Goal: Information Seeking & Learning: Learn about a topic

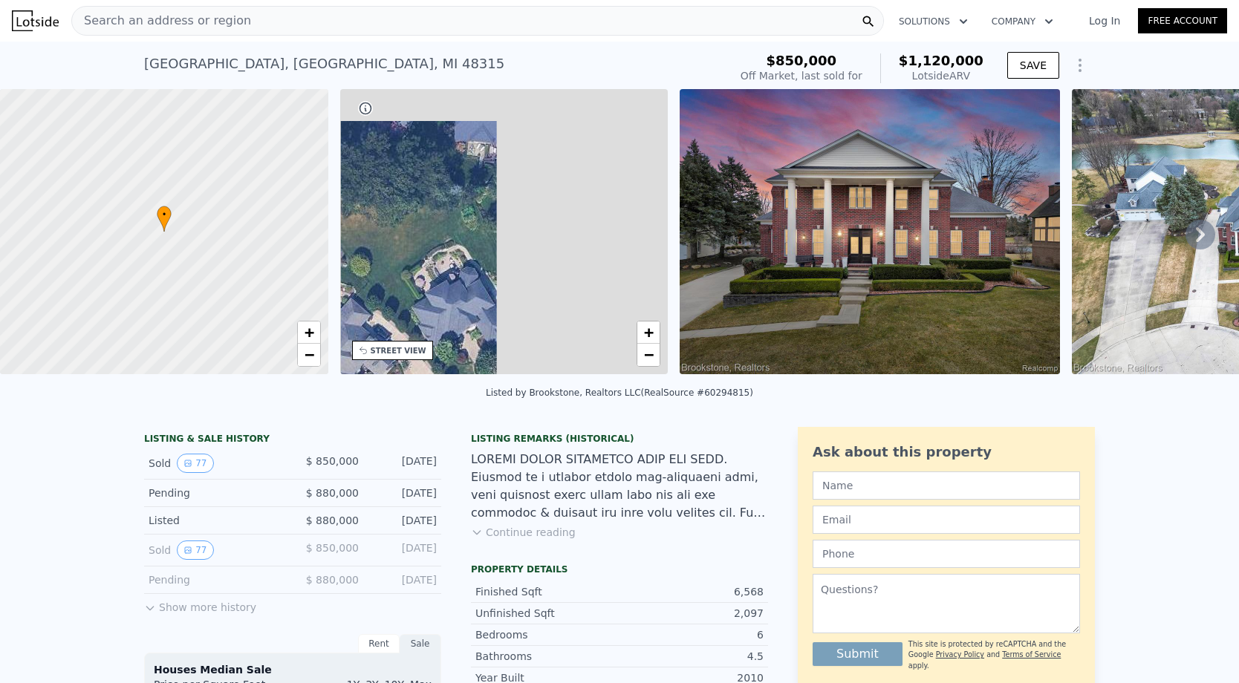
drag, startPoint x: 568, startPoint y: 215, endPoint x: 385, endPoint y: 335, distance: 219.0
click at [386, 335] on div "• + −" at bounding box center [504, 231] width 328 height 285
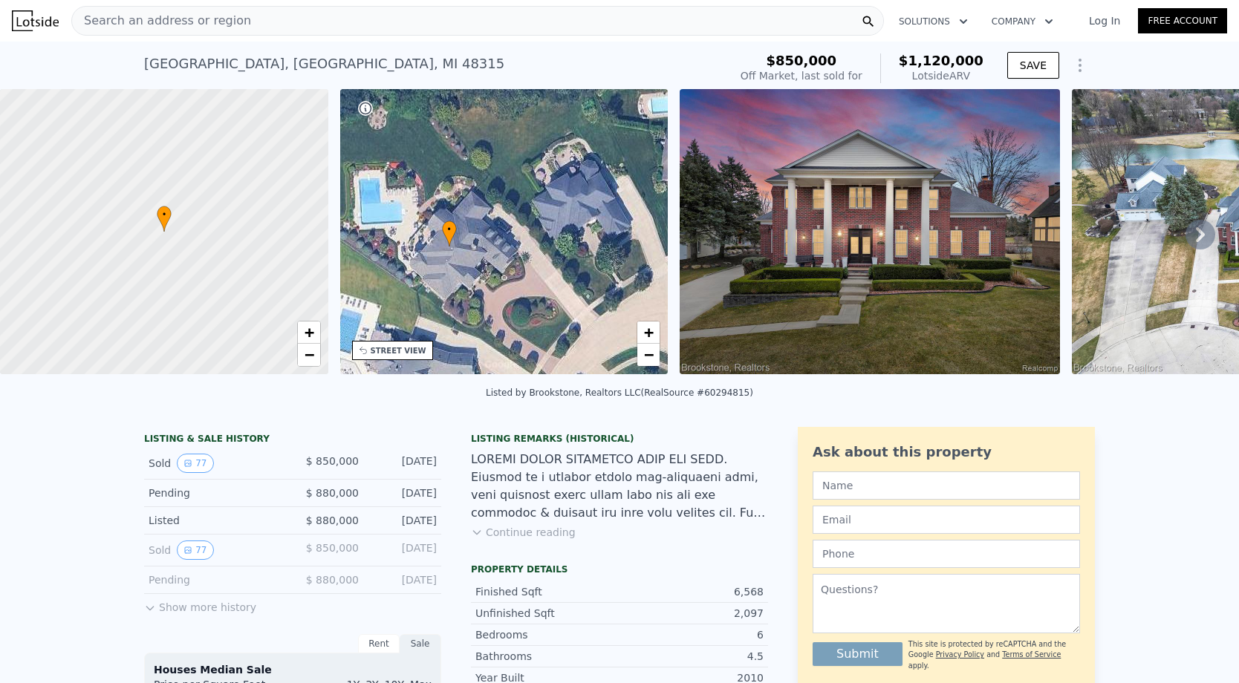
drag, startPoint x: 471, startPoint y: 350, endPoint x: 599, endPoint y: 245, distance: 165.2
click at [599, 245] on div "• + −" at bounding box center [504, 231] width 328 height 285
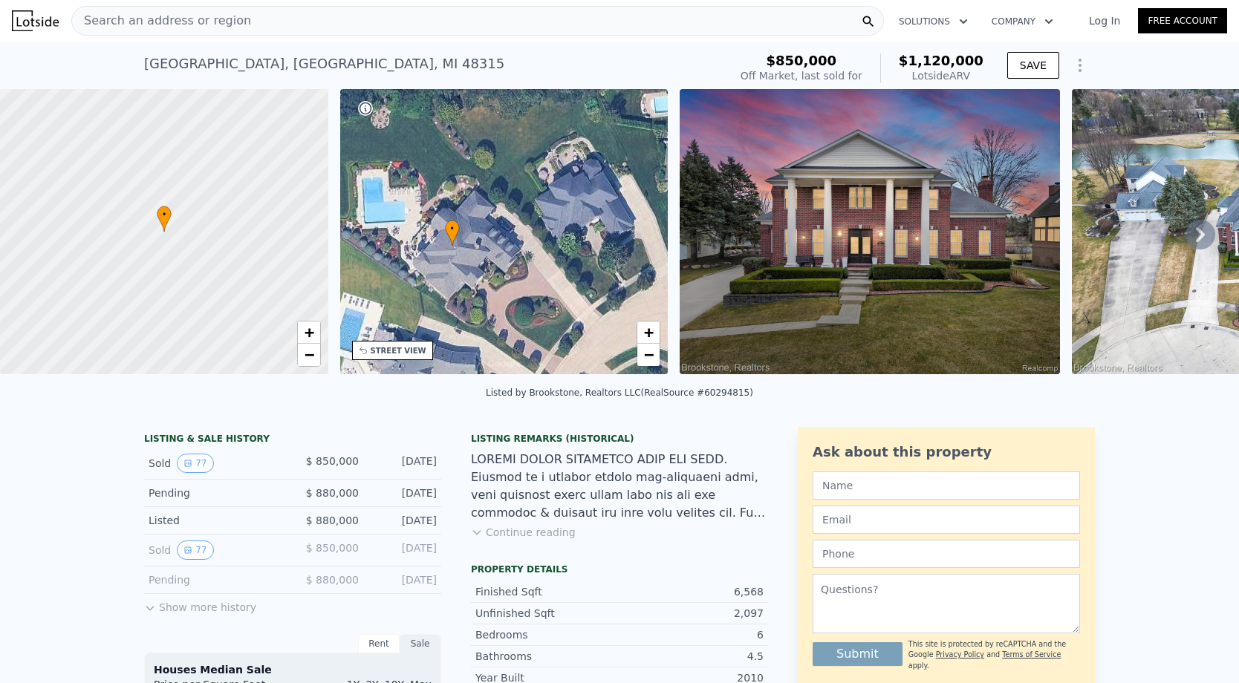
drag, startPoint x: 599, startPoint y: 245, endPoint x: 610, endPoint y: 241, distance: 12.0
click at [610, 241] on div "• + −" at bounding box center [504, 231] width 328 height 285
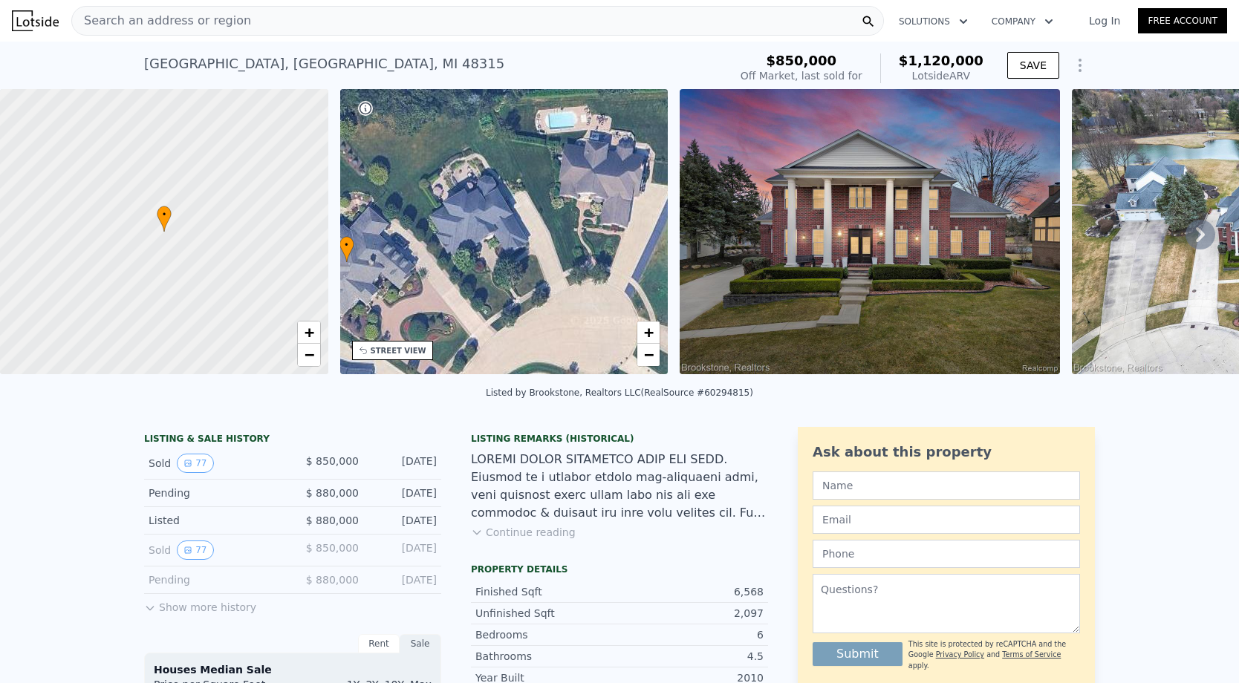
drag, startPoint x: 618, startPoint y: 243, endPoint x: 504, endPoint y: 263, distance: 116.1
click at [504, 263] on div "• + −" at bounding box center [504, 231] width 328 height 285
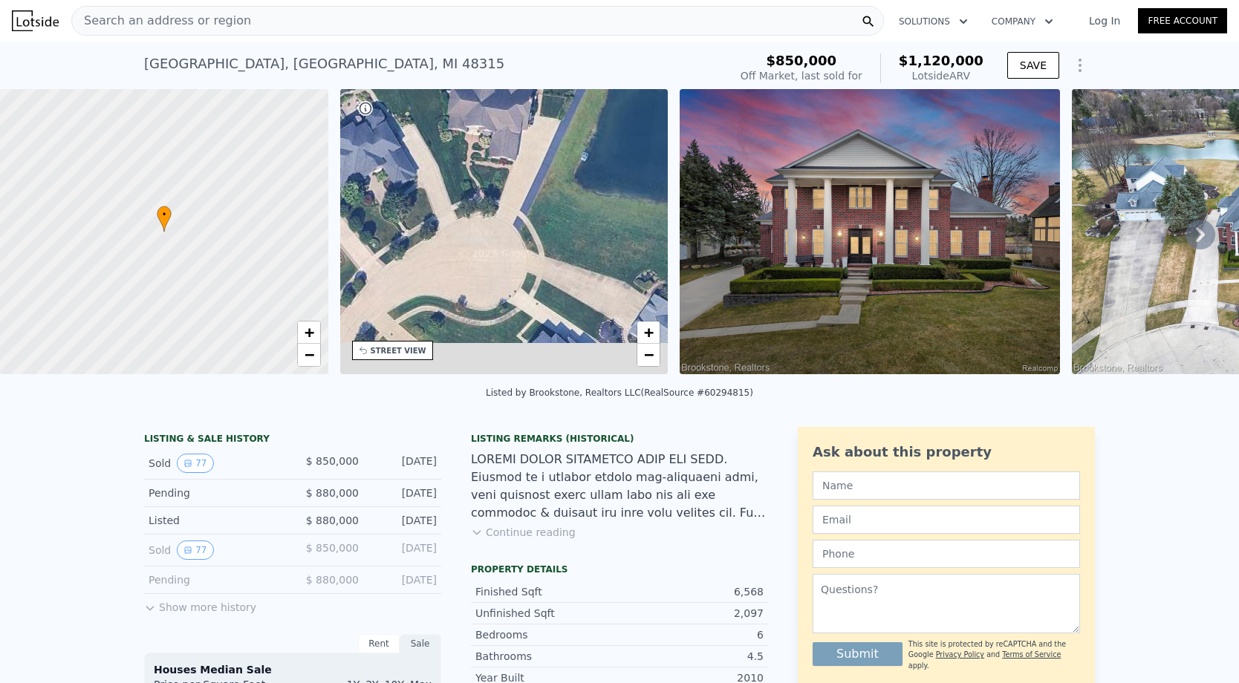
drag, startPoint x: 622, startPoint y: 275, endPoint x: 456, endPoint y: 175, distance: 193.7
click at [456, 175] on div "• + −" at bounding box center [504, 231] width 328 height 285
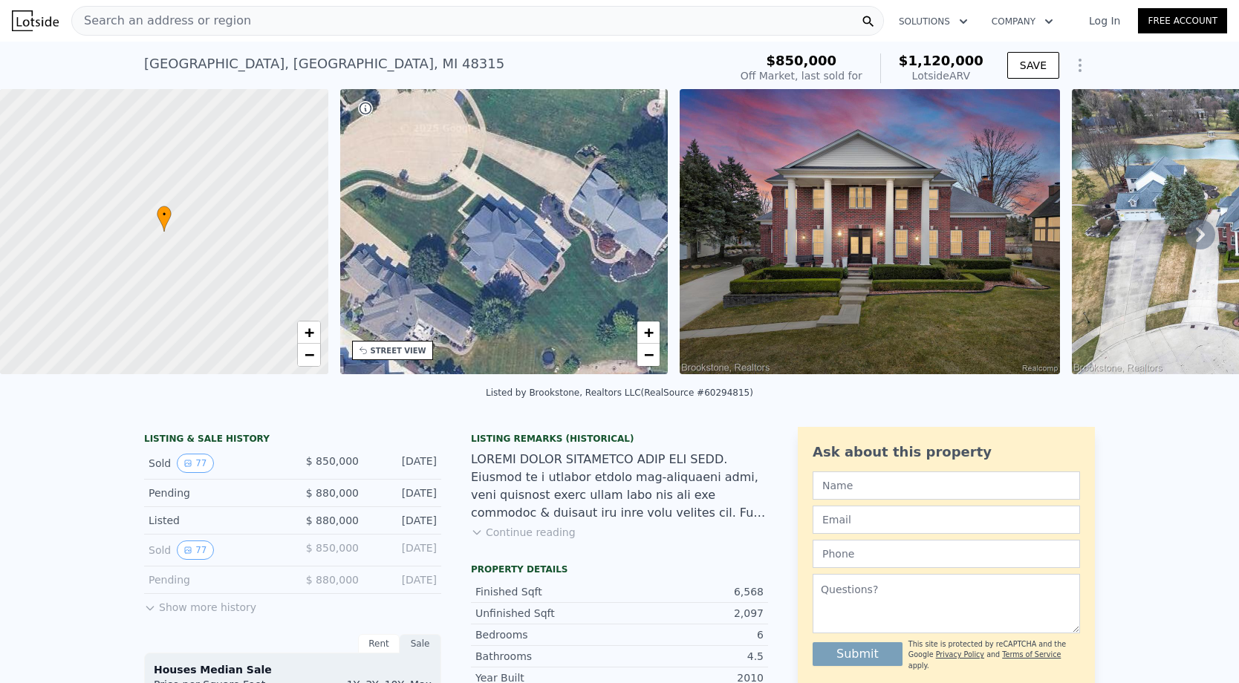
drag, startPoint x: 488, startPoint y: 214, endPoint x: 484, endPoint y: 127, distance: 87.0
click at [484, 127] on div "• + −" at bounding box center [504, 231] width 328 height 285
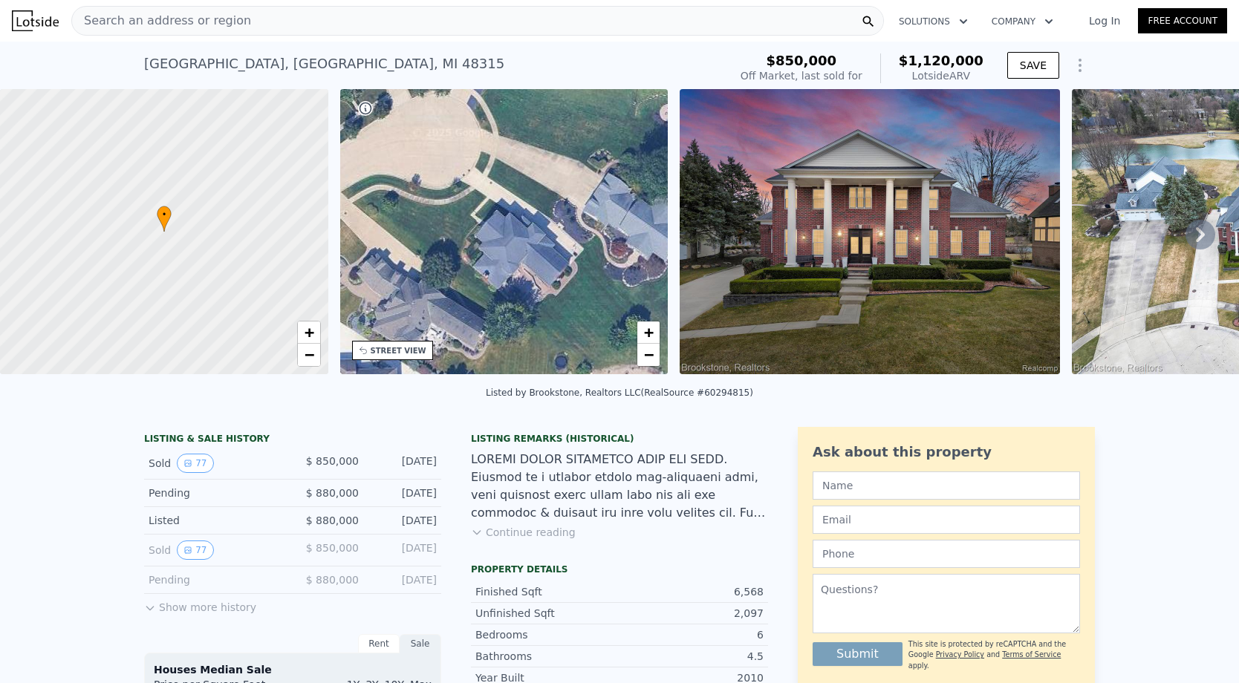
drag, startPoint x: 475, startPoint y: 100, endPoint x: 487, endPoint y: 103, distance: 12.5
click at [487, 103] on div "• + −" at bounding box center [504, 231] width 328 height 285
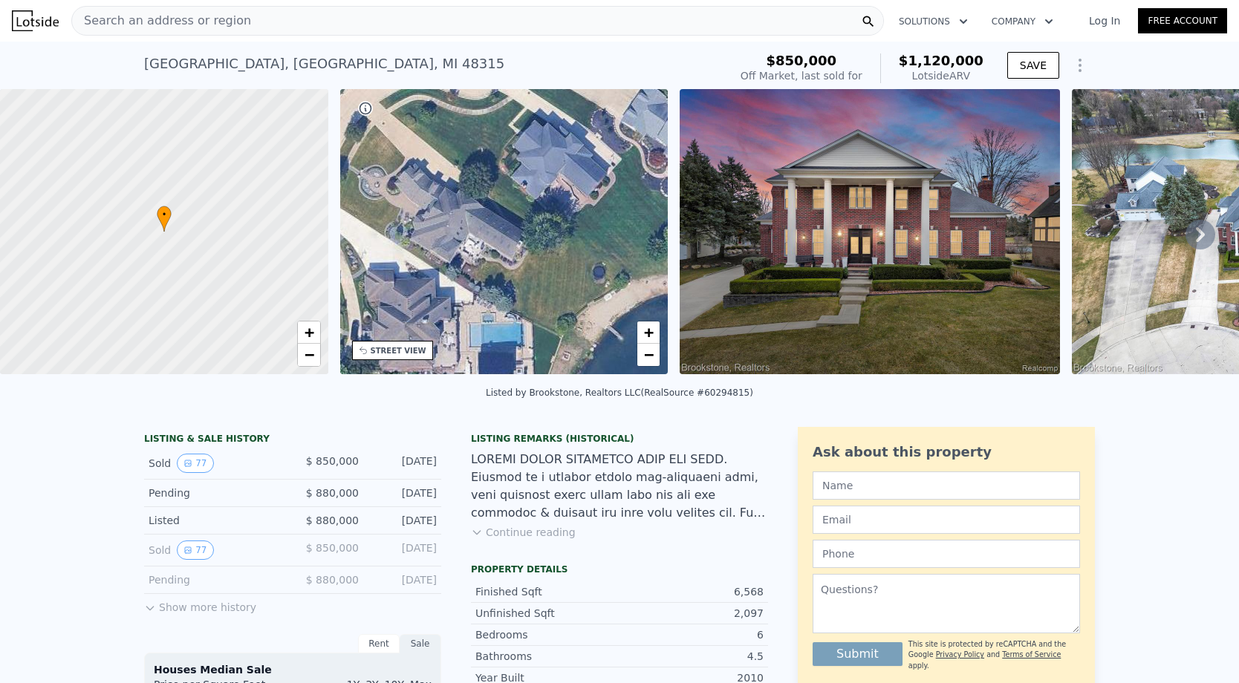
drag, startPoint x: 515, startPoint y: 161, endPoint x: 560, endPoint y: 72, distance: 100.0
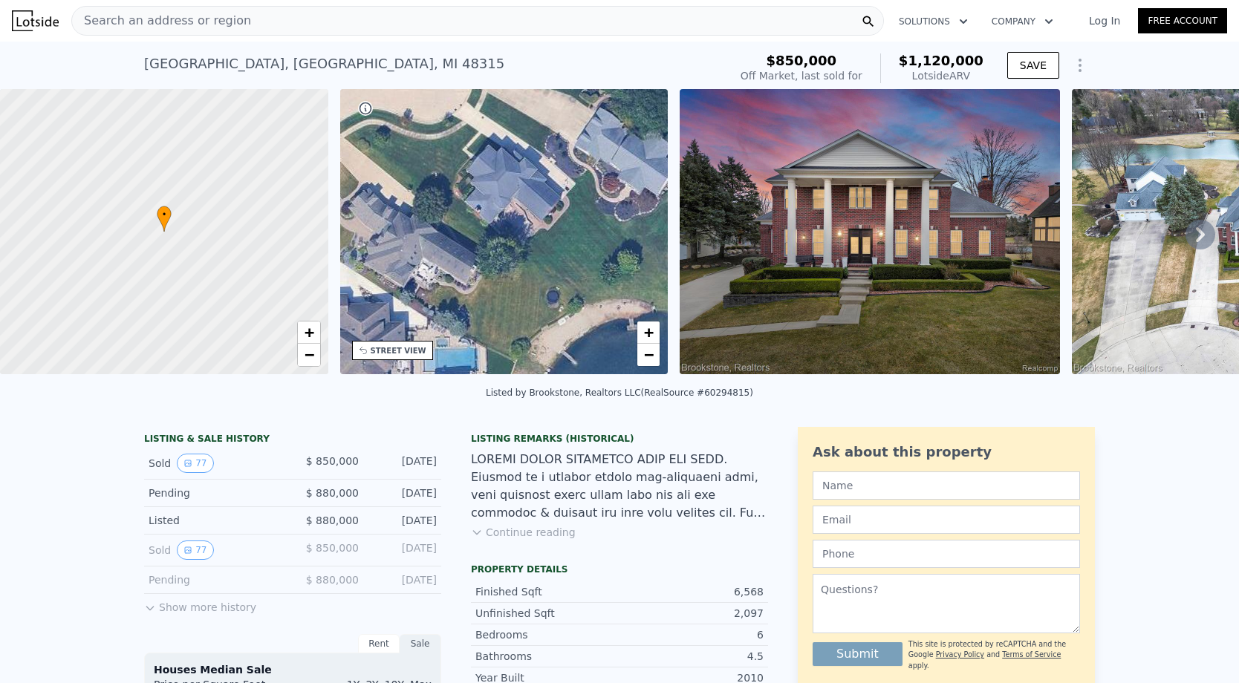
drag, startPoint x: 585, startPoint y: 129, endPoint x: 539, endPoint y: 154, distance: 52.2
click at [539, 154] on div "• + −" at bounding box center [504, 231] width 328 height 285
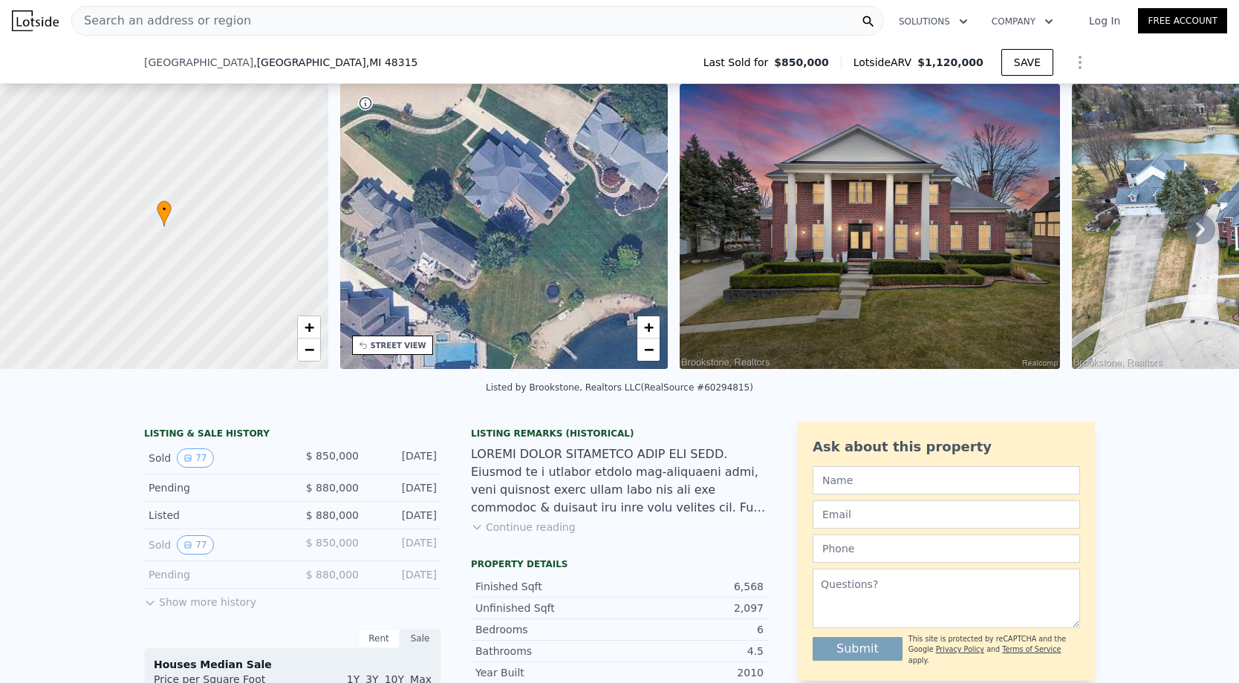
scroll to position [174, 0]
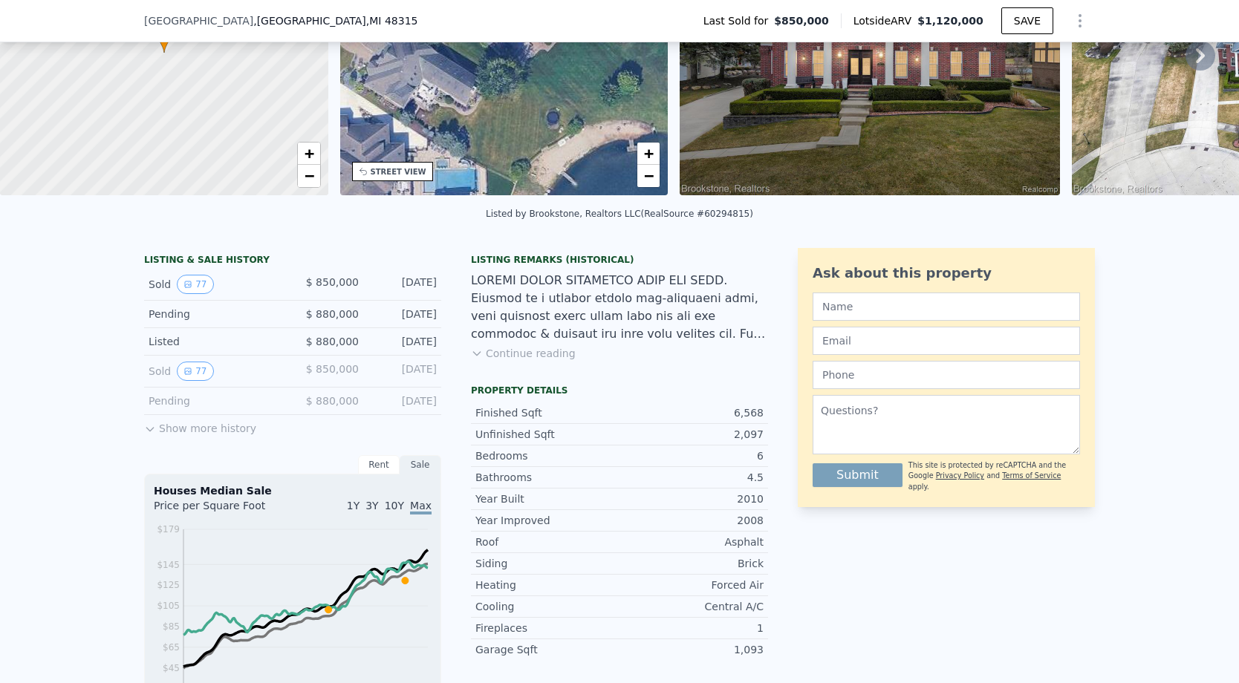
click at [213, 432] on button "Show more history" at bounding box center [200, 425] width 112 height 21
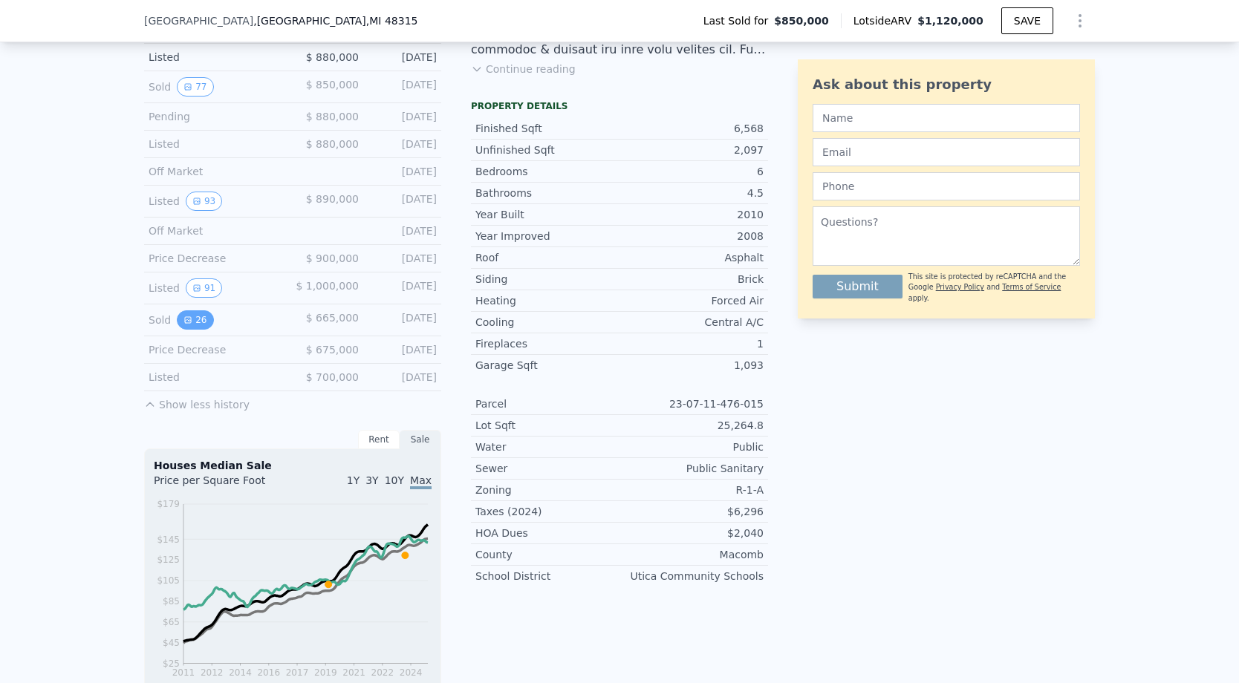
scroll to position [459, 0]
click at [195, 322] on button "26" at bounding box center [195, 319] width 36 height 19
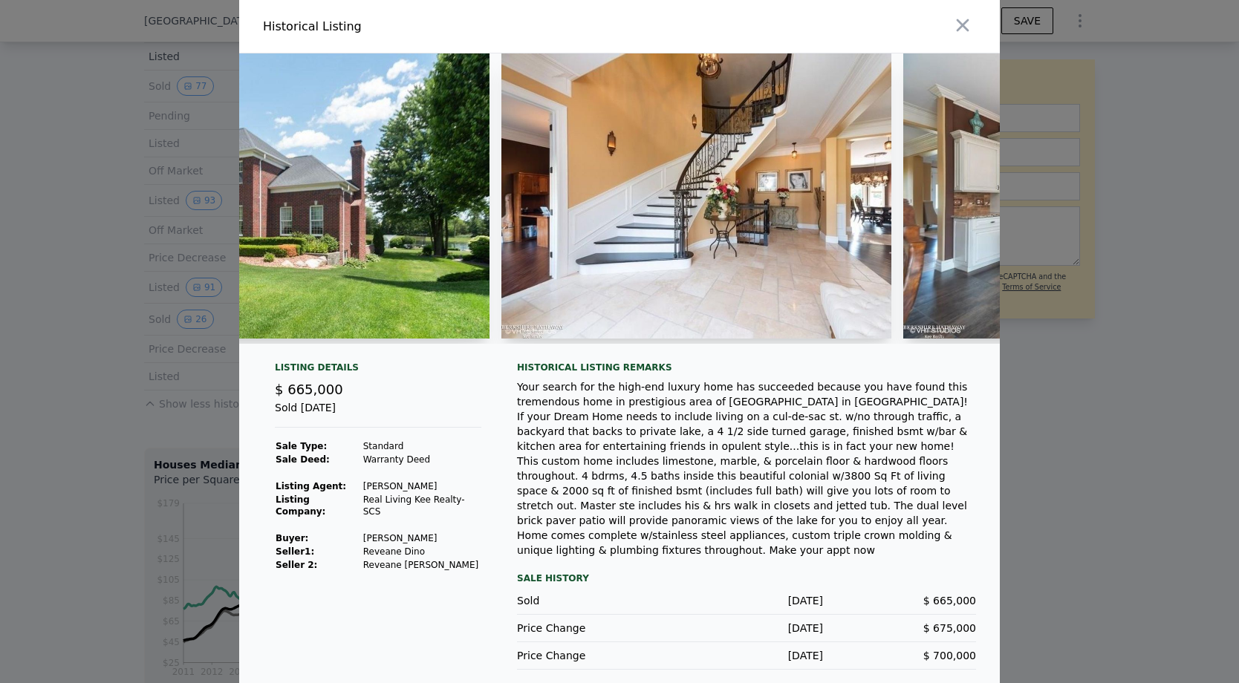
scroll to position [0, 680]
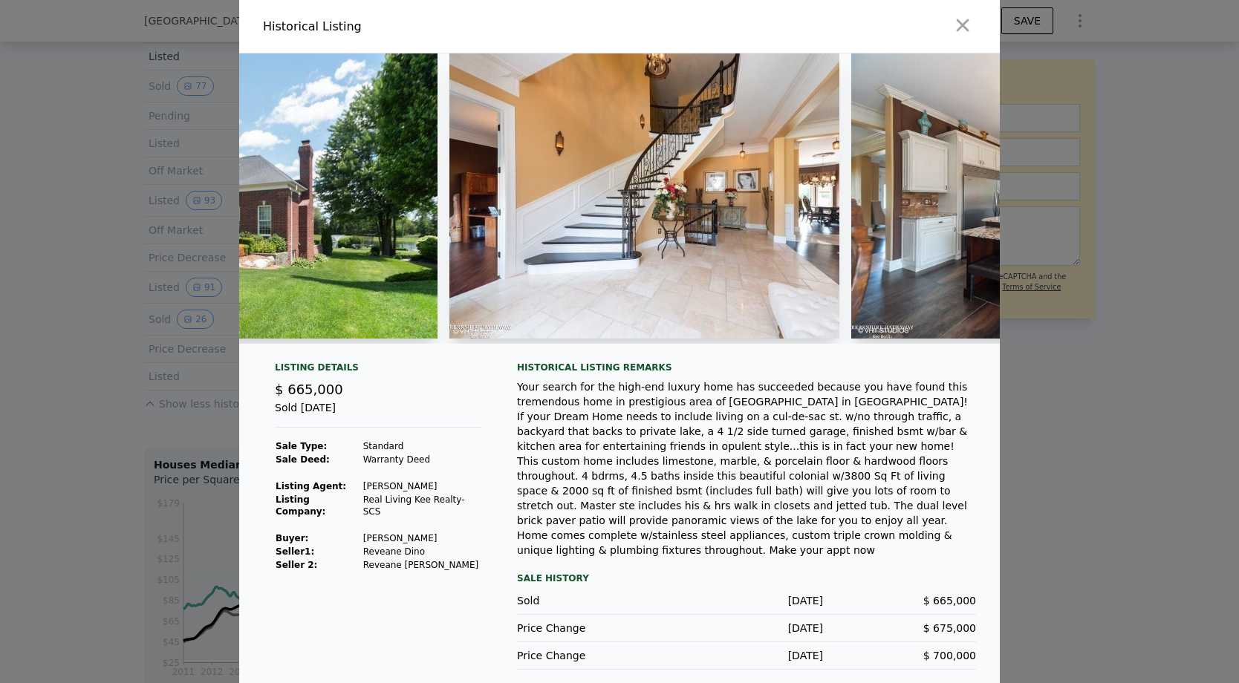
click at [126, 163] on div at bounding box center [619, 341] width 1239 height 683
